Goal: Task Accomplishment & Management: Manage account settings

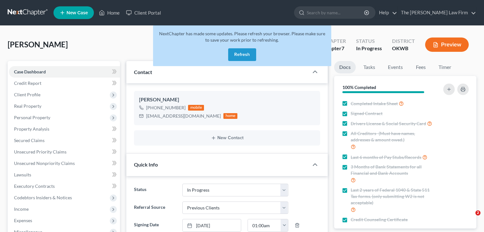
select select "4"
select select "1"
drag, startPoint x: 0, startPoint y: 0, endPoint x: 242, endPoint y: 54, distance: 248.0
click at [230, 53] on button "Refresh" at bounding box center [242, 54] width 28 height 13
click at [242, 54] on button "Refresh" at bounding box center [242, 54] width 28 height 13
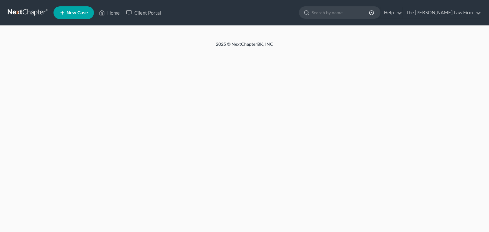
select select "1"
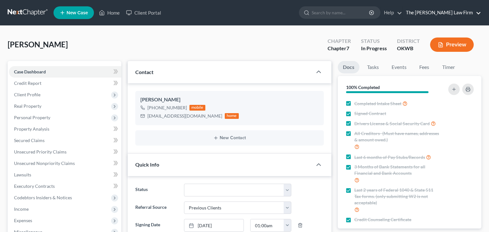
click at [453, 13] on link "The [PERSON_NAME] Law Firm" at bounding box center [442, 12] width 78 height 11
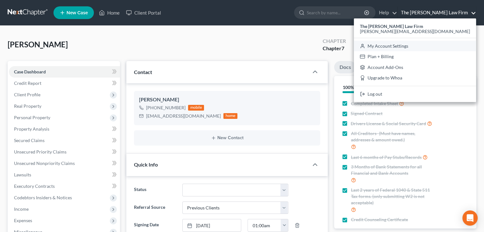
scroll to position [531, 0]
click at [439, 44] on link "My Account Settings" at bounding box center [415, 46] width 122 height 11
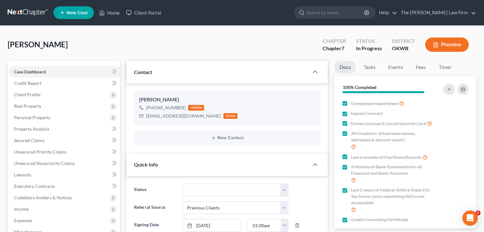
select select "23"
select select "37"
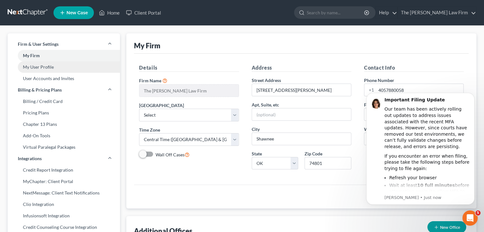
click at [29, 67] on link "My User Profile" at bounding box center [64, 66] width 112 height 11
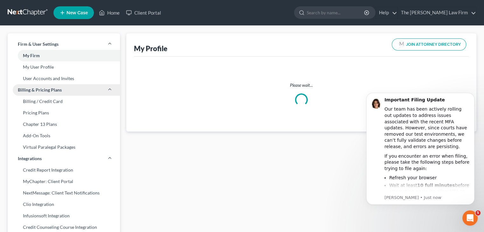
select select "37"
select select "64"
select select "attorney"
select select "0"
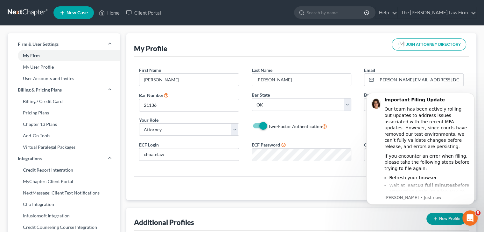
click at [334, 193] on div "Save Changes" at bounding box center [301, 189] width 335 height 24
click at [338, 191] on div "Save Changes" at bounding box center [301, 189] width 335 height 24
click at [473, 94] on icon "Dismiss notification" at bounding box center [473, 95] width 4 height 4
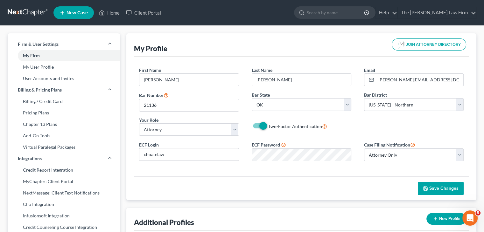
click at [432, 190] on span "Save Changes" at bounding box center [444, 188] width 29 height 5
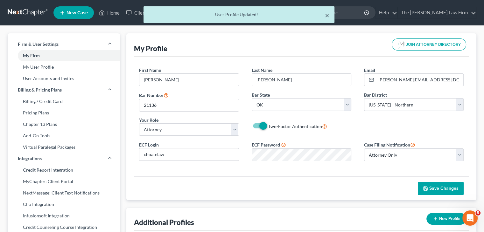
click at [325, 17] on button "×" at bounding box center [327, 15] width 4 height 8
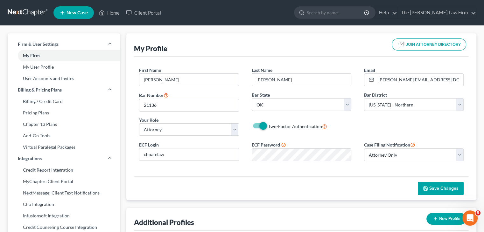
click at [440, 119] on div "First Name * [PERSON_NAME] Last Name * [PERSON_NAME] Email * [PERSON_NAME][EMAI…" at bounding box center [302, 104] width 338 height 74
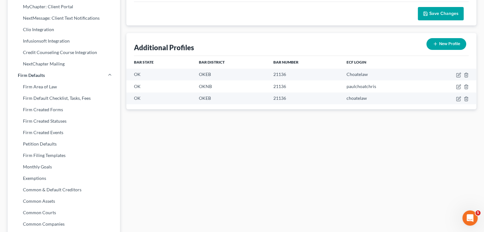
scroll to position [177, 0]
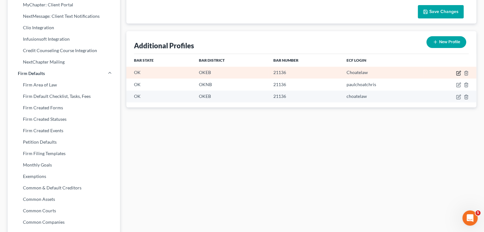
click at [460, 73] on icon "button" at bounding box center [458, 73] width 5 height 5
select select "37"
select select "63"
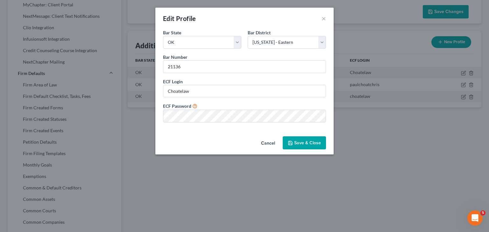
click at [317, 142] on button "Save & Close" at bounding box center [304, 143] width 43 height 13
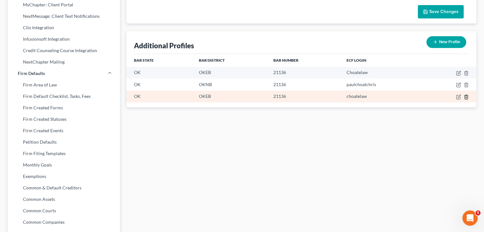
click at [467, 96] on icon "button" at bounding box center [466, 97] width 5 height 5
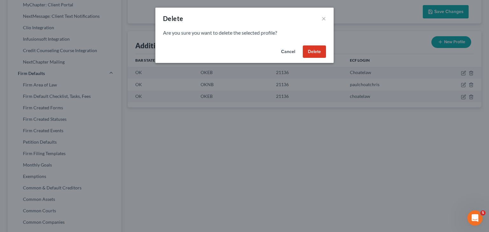
click at [314, 54] on button "Delete" at bounding box center [314, 52] width 23 height 13
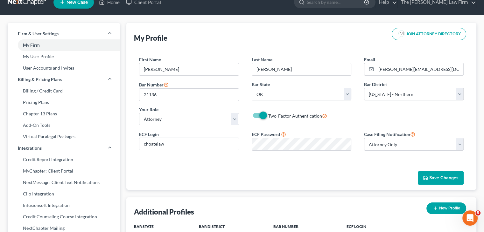
scroll to position [10, 0]
click at [461, 92] on select "Select [US_STATE] - [GEOGRAPHIC_DATA] [US_STATE] - [GEOGRAPHIC_DATA][US_STATE] …" at bounding box center [414, 94] width 100 height 13
select select "65"
click at [364, 88] on select "Select [US_STATE] - [GEOGRAPHIC_DATA] [US_STATE] - [GEOGRAPHIC_DATA][US_STATE] …" at bounding box center [414, 94] width 100 height 13
click at [433, 174] on button "Save Changes" at bounding box center [441, 178] width 46 height 13
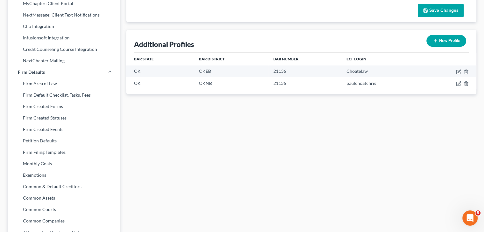
scroll to position [0, 0]
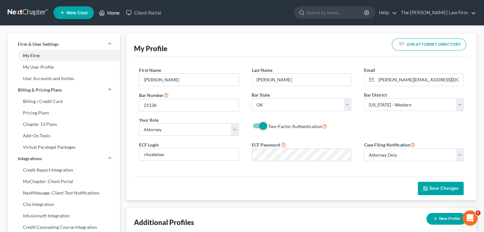
click at [108, 13] on link "Home" at bounding box center [109, 12] width 27 height 11
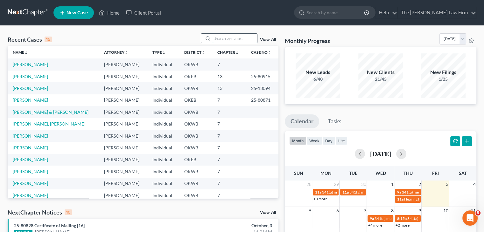
click at [226, 37] on input "search" at bounding box center [235, 38] width 45 height 9
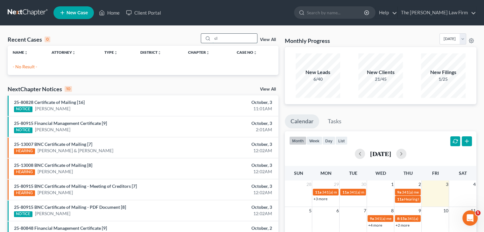
type input "c"
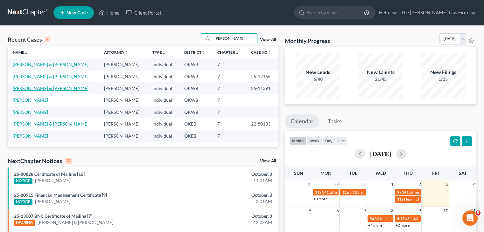
type input "[PERSON_NAME]"
click at [40, 89] on link "[PERSON_NAME] & [PERSON_NAME]" at bounding box center [51, 88] width 76 height 5
select select "0"
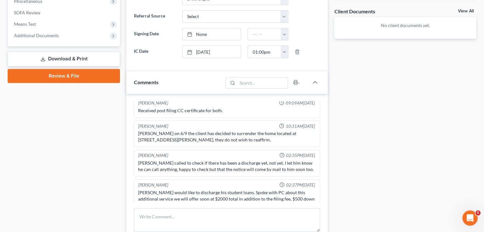
scroll to position [218, 0]
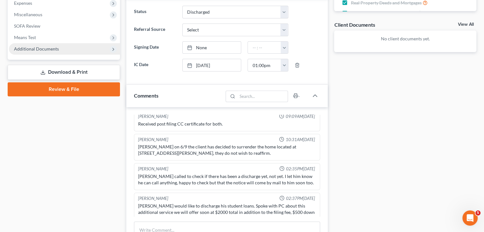
click at [51, 50] on span "Additional Documents" at bounding box center [36, 48] width 45 height 5
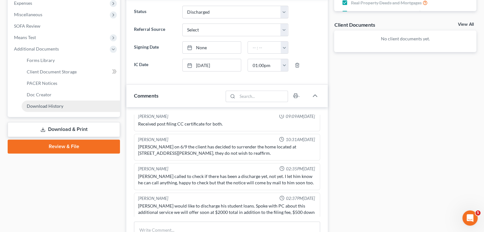
click at [60, 106] on span "Download History" at bounding box center [45, 105] width 37 height 5
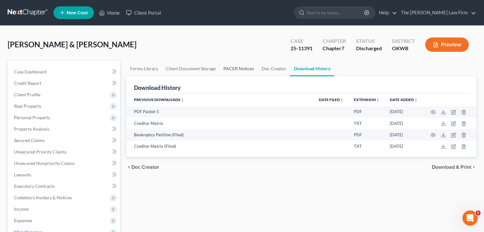
click at [238, 68] on link "PACER Notices" at bounding box center [239, 68] width 38 height 15
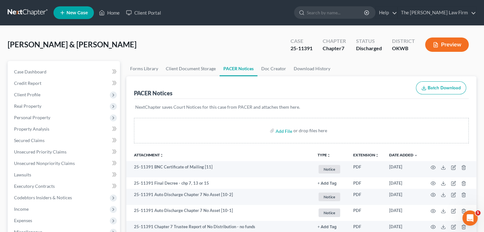
click at [30, 11] on link at bounding box center [28, 12] width 41 height 11
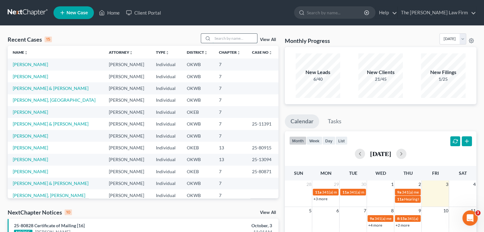
click at [222, 39] on input "search" at bounding box center [235, 38] width 45 height 9
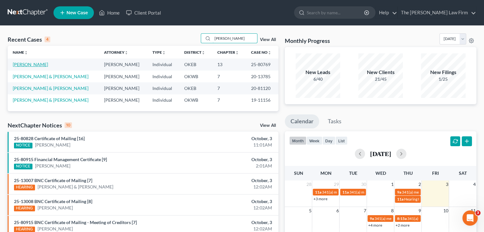
type input "miller"
click at [22, 64] on link "Miller, Johnnie" at bounding box center [30, 64] width 35 height 5
select select "2"
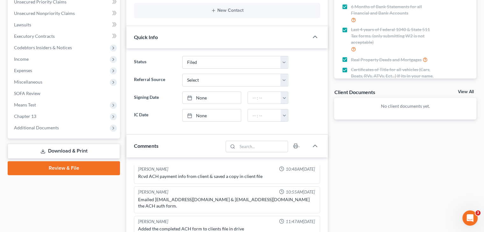
scroll to position [150, 0]
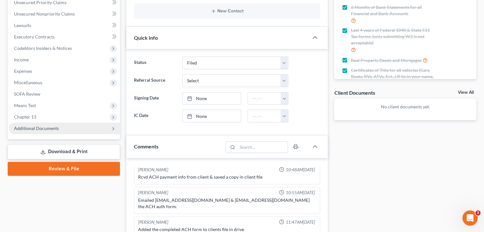
click at [46, 130] on span "Additional Documents" at bounding box center [36, 128] width 45 height 5
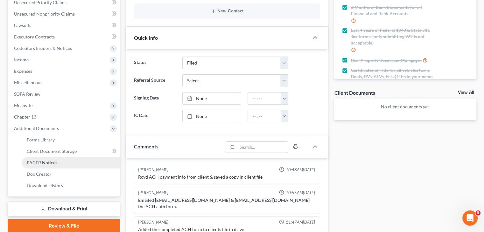
click at [55, 158] on link "PACER Notices" at bounding box center [71, 162] width 98 height 11
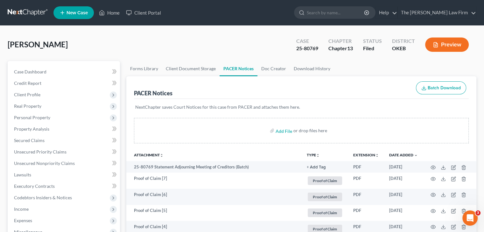
click at [22, 14] on link at bounding box center [28, 12] width 41 height 11
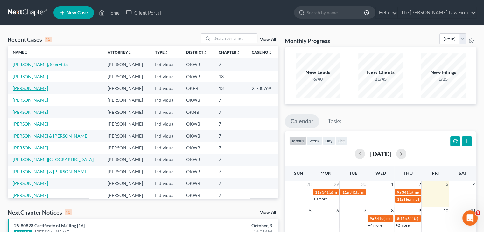
click at [25, 89] on link "Miller, Johnnie" at bounding box center [30, 88] width 35 height 5
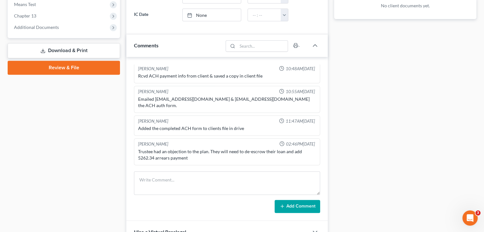
scroll to position [252, 0]
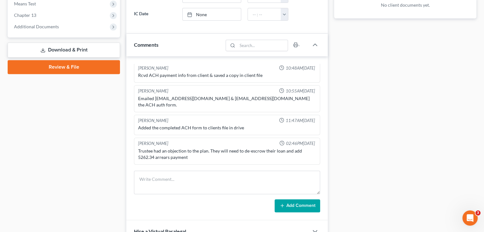
click at [219, 178] on div "341 via Zoom" at bounding box center [227, 181] width 178 height 6
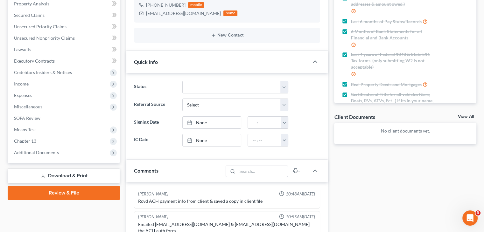
scroll to position [126, 0]
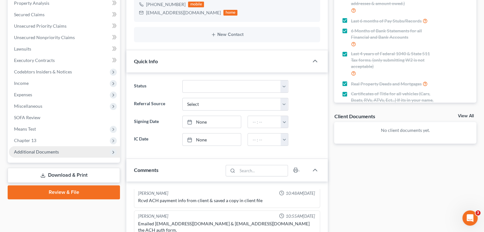
click at [87, 152] on span "Additional Documents" at bounding box center [64, 151] width 111 height 11
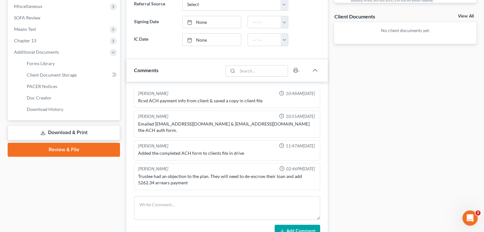
scroll to position [230, 0]
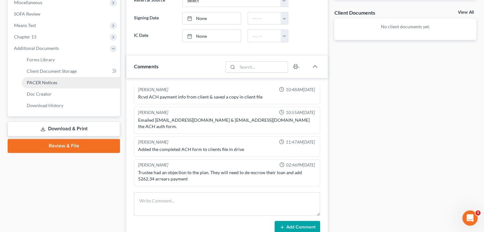
click at [46, 78] on link "PACER Notices" at bounding box center [71, 82] width 98 height 11
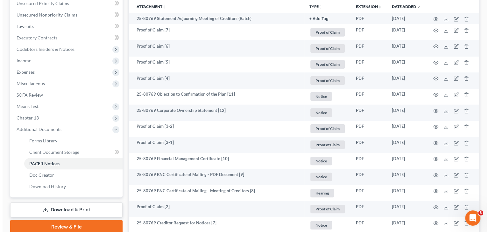
scroll to position [149, 0]
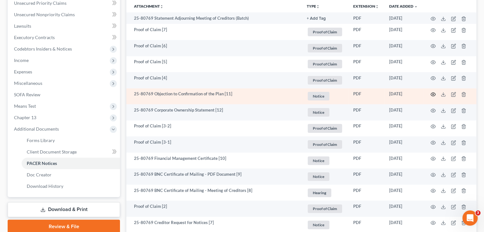
click at [432, 92] on icon "button" at bounding box center [433, 94] width 5 height 5
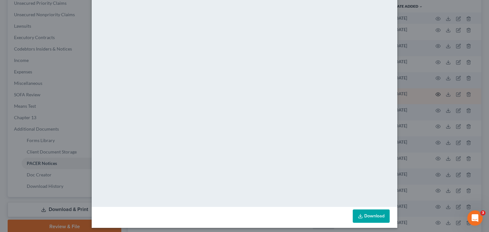
scroll to position [34, 0]
